Goal: Information Seeking & Learning: Learn about a topic

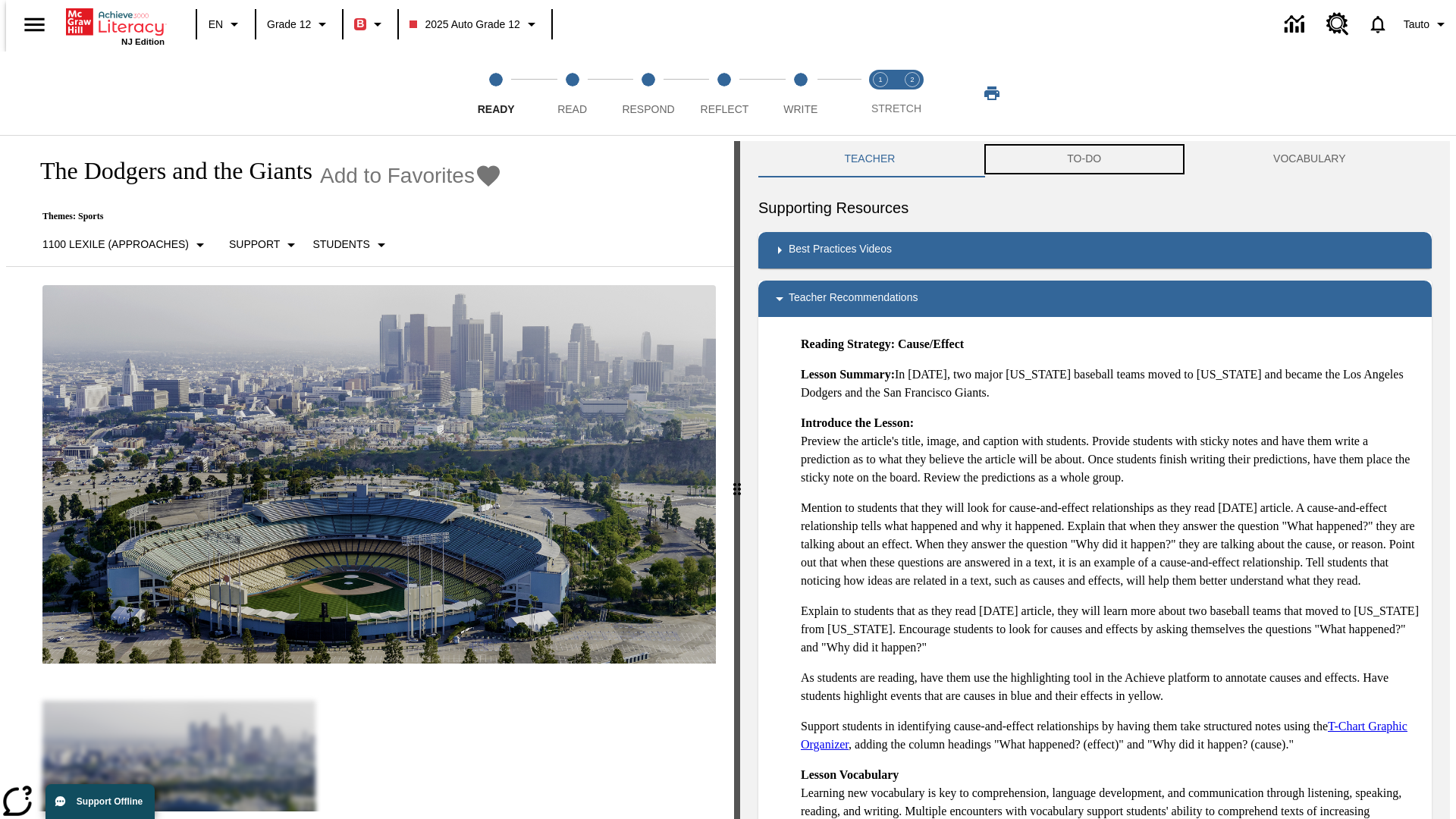
click at [1084, 159] on button "TO-DO" at bounding box center [1084, 159] width 206 height 37
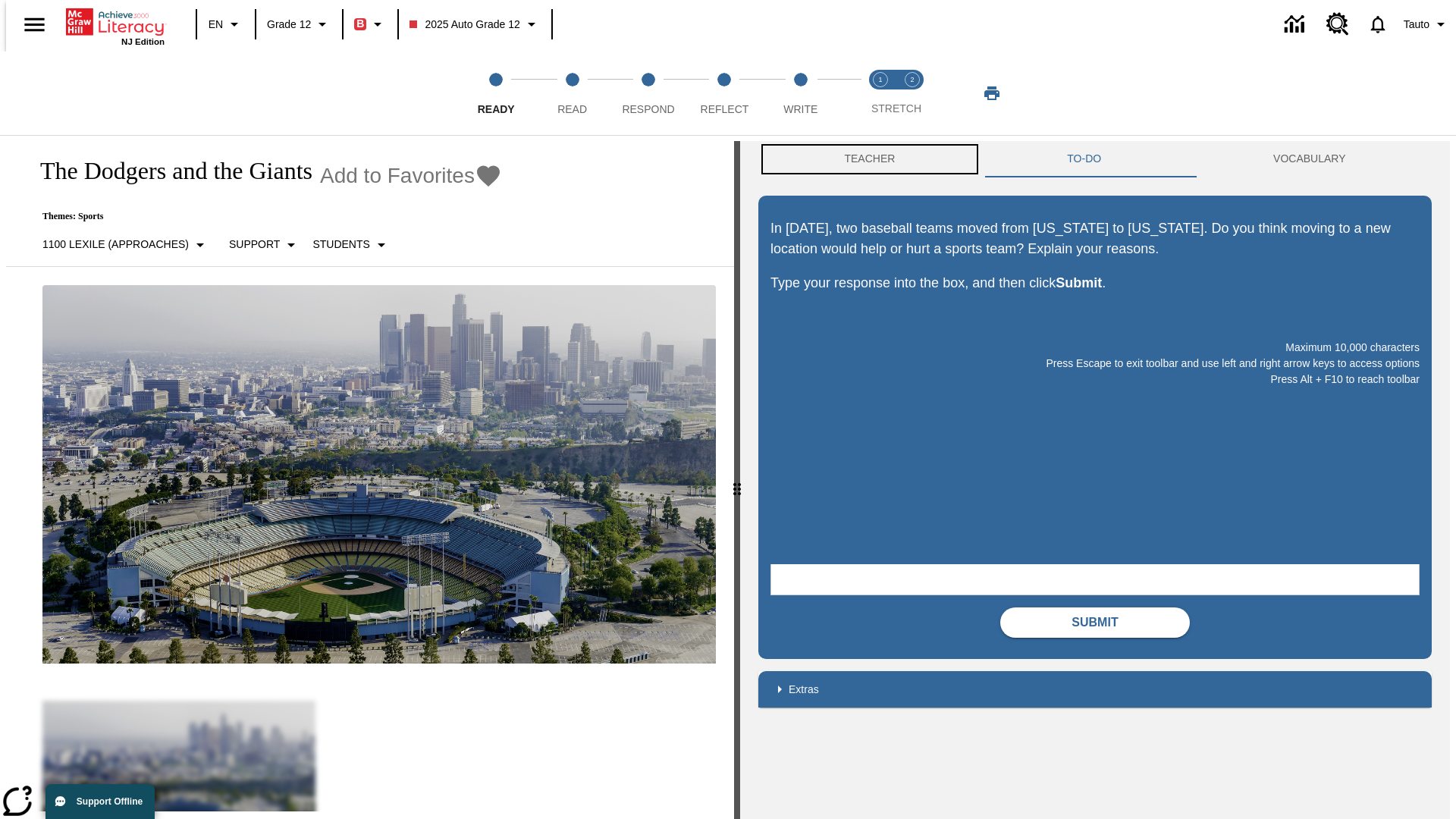
scroll to position [1, 0]
click at [866, 159] on button "Teacher" at bounding box center [870, 158] width 223 height 37
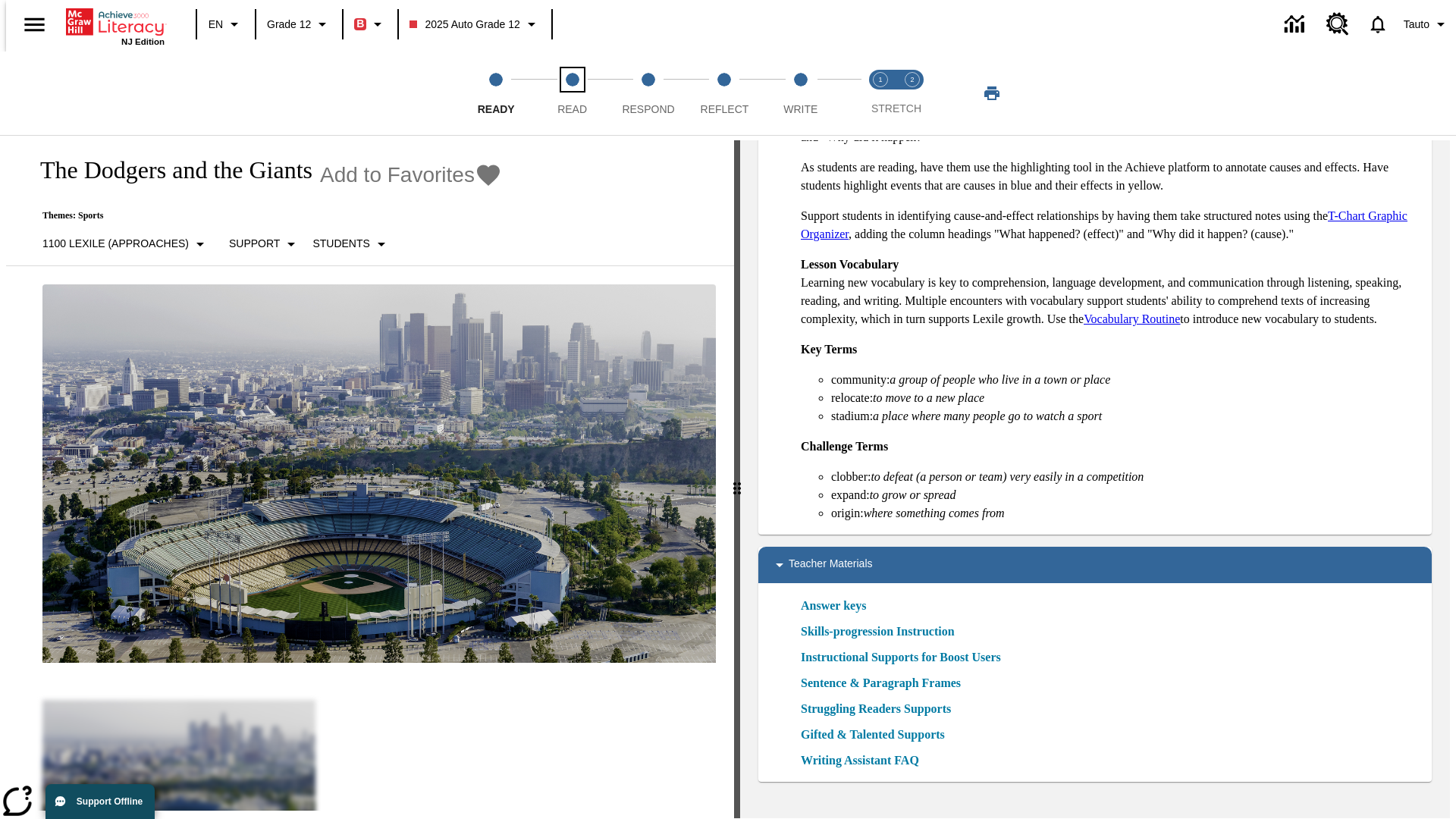
click at [572, 94] on span "Read" at bounding box center [572, 103] width 30 height 27
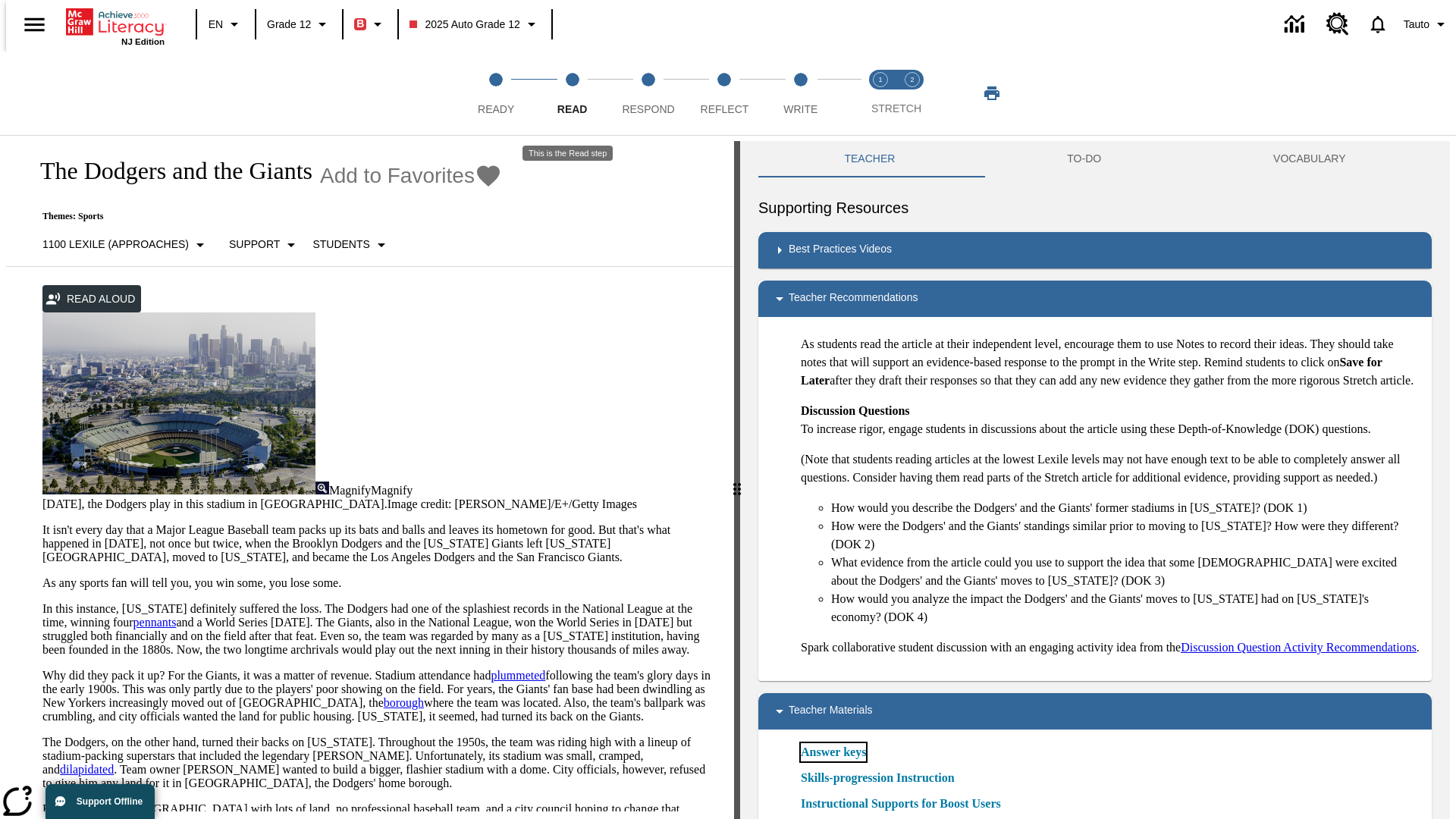
click at [833, 761] on link "Answer keys" at bounding box center [834, 752] width 66 height 18
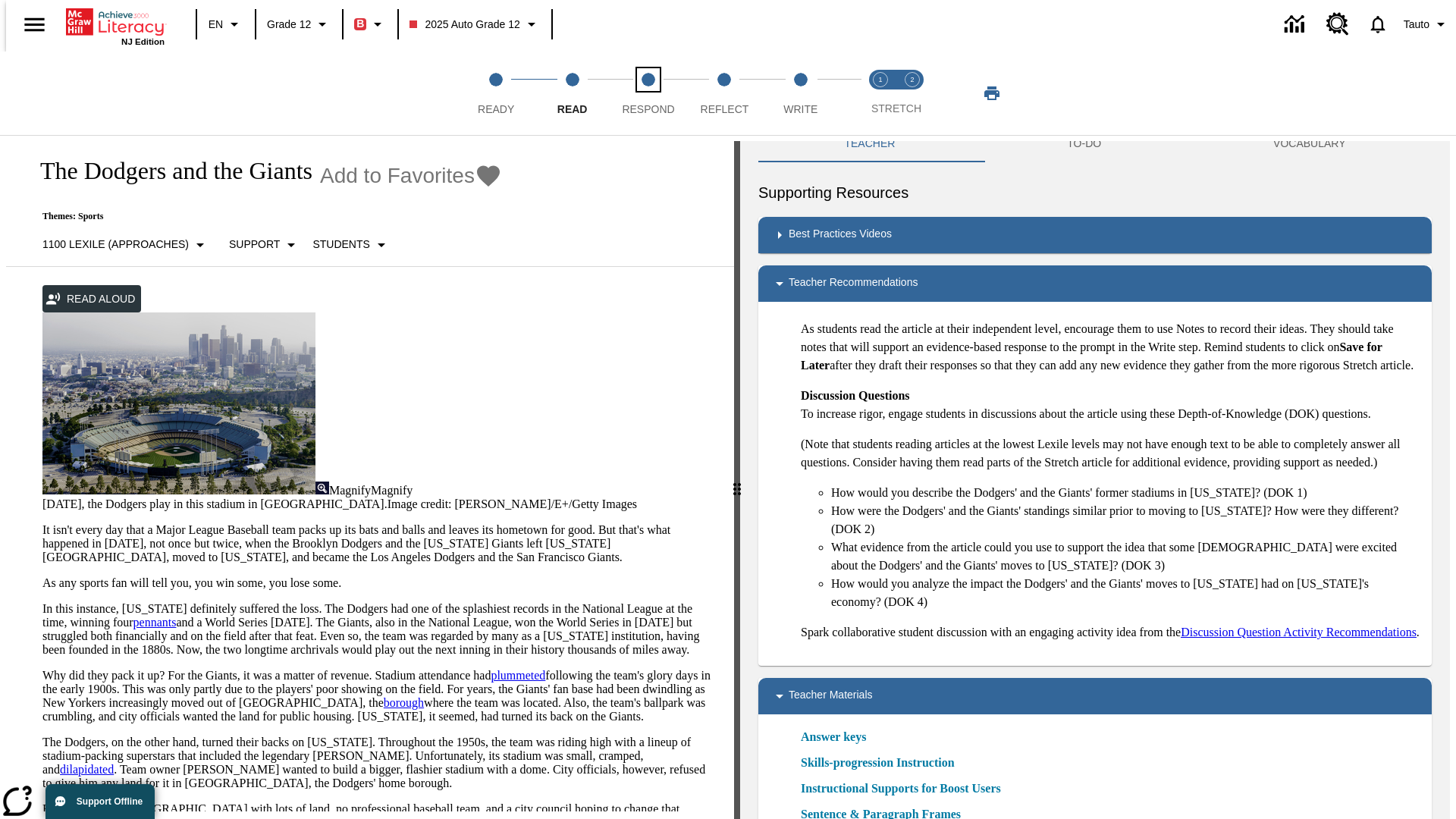
click at [649, 94] on span "Respond" at bounding box center [648, 103] width 52 height 27
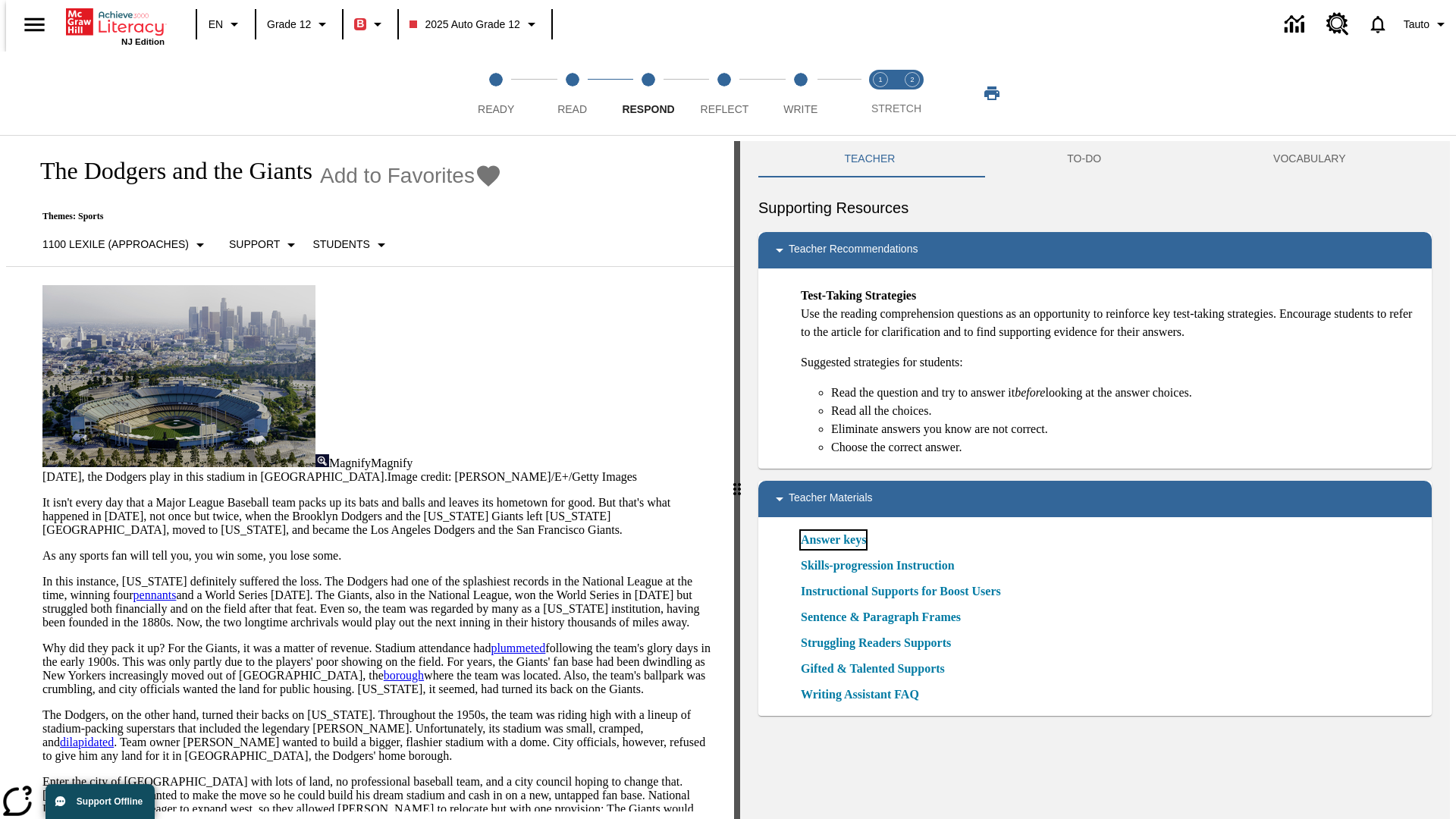
click at [833, 540] on link "Answer keys" at bounding box center [834, 539] width 66 height 18
click at [724, 94] on span "Reflect" at bounding box center [725, 103] width 48 height 27
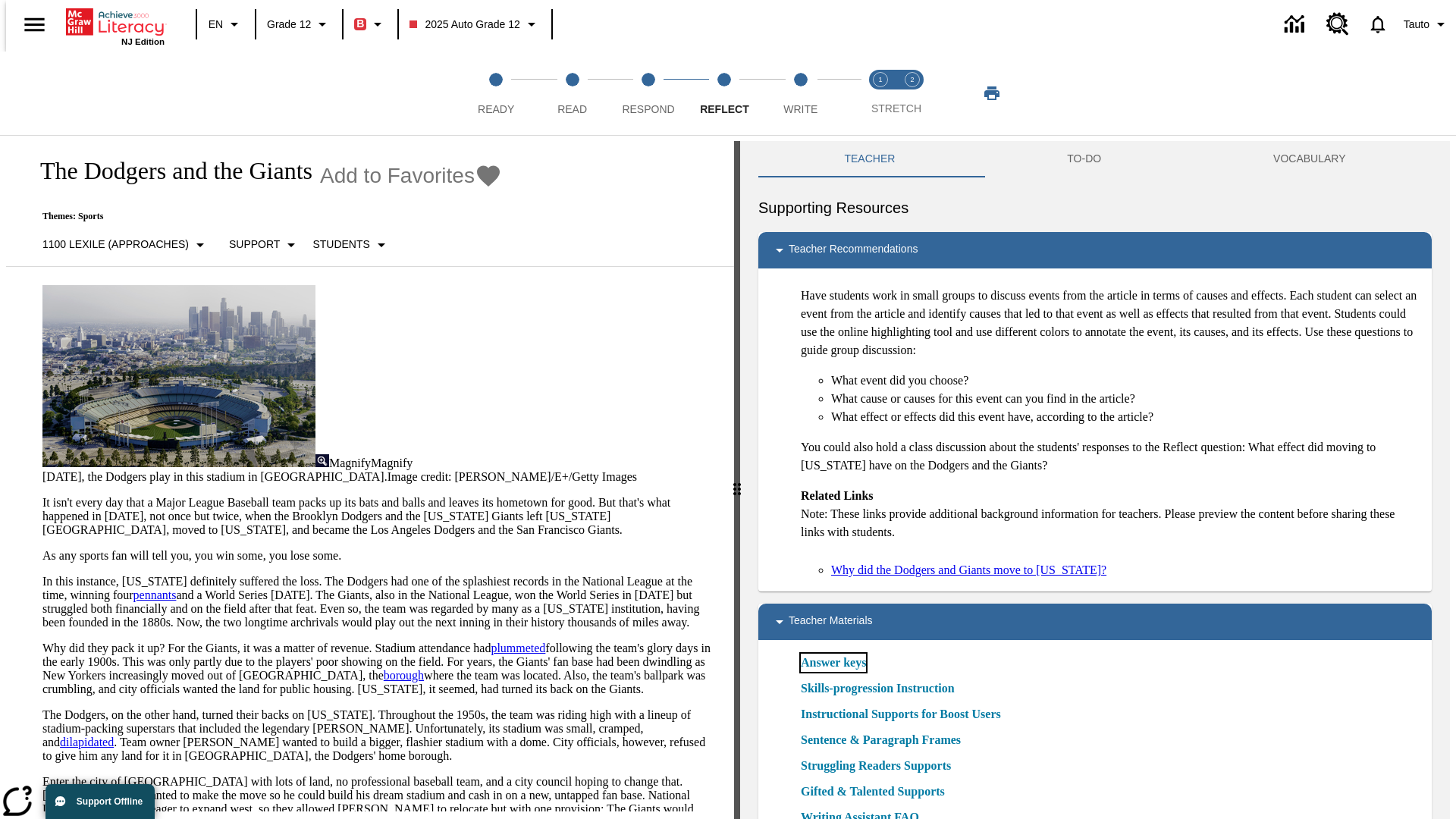
click at [833, 663] on link "Answer keys" at bounding box center [834, 662] width 66 height 18
click at [800, 94] on span "Write" at bounding box center [801, 103] width 34 height 27
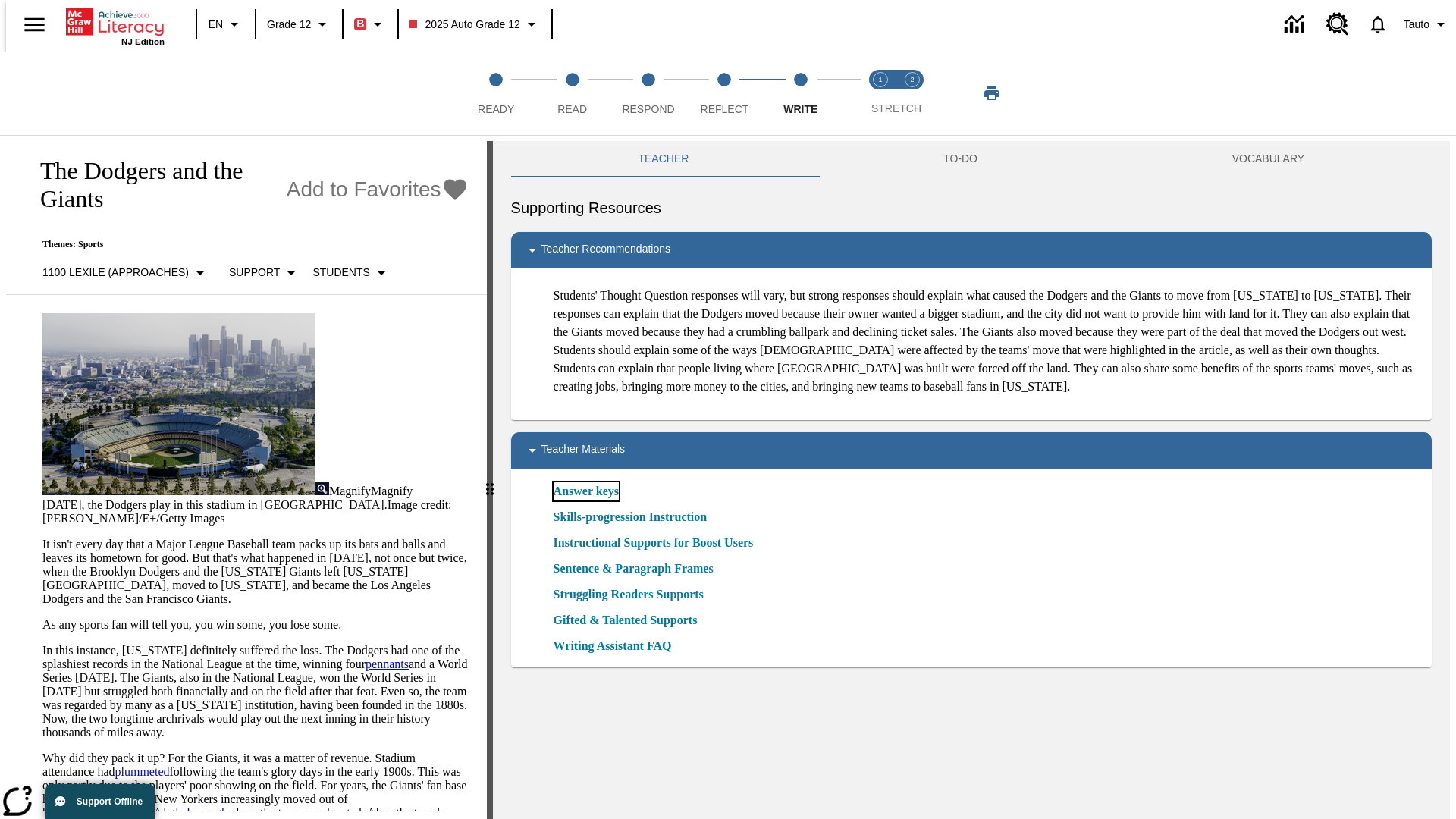
click at [585, 500] on link "Answer keys" at bounding box center [586, 491] width 66 height 18
